Goal: Task Accomplishment & Management: Manage account settings

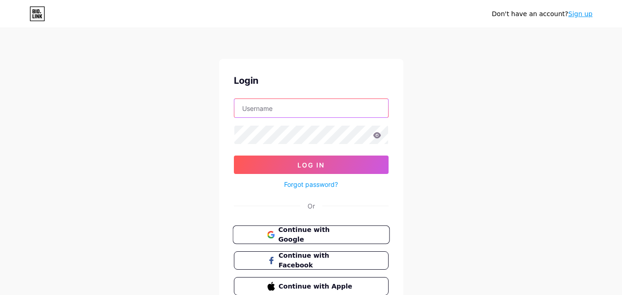
type input "franjoas.sitompul@bpkpenaburjakarta.or.id"
click at [336, 235] on span "Continue with Google" at bounding box center [316, 235] width 77 height 20
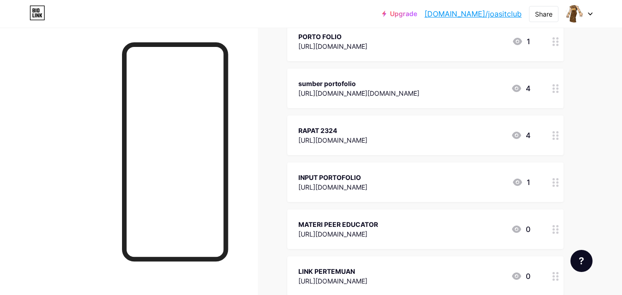
scroll to position [983, 0]
